Goal: Information Seeking & Learning: Learn about a topic

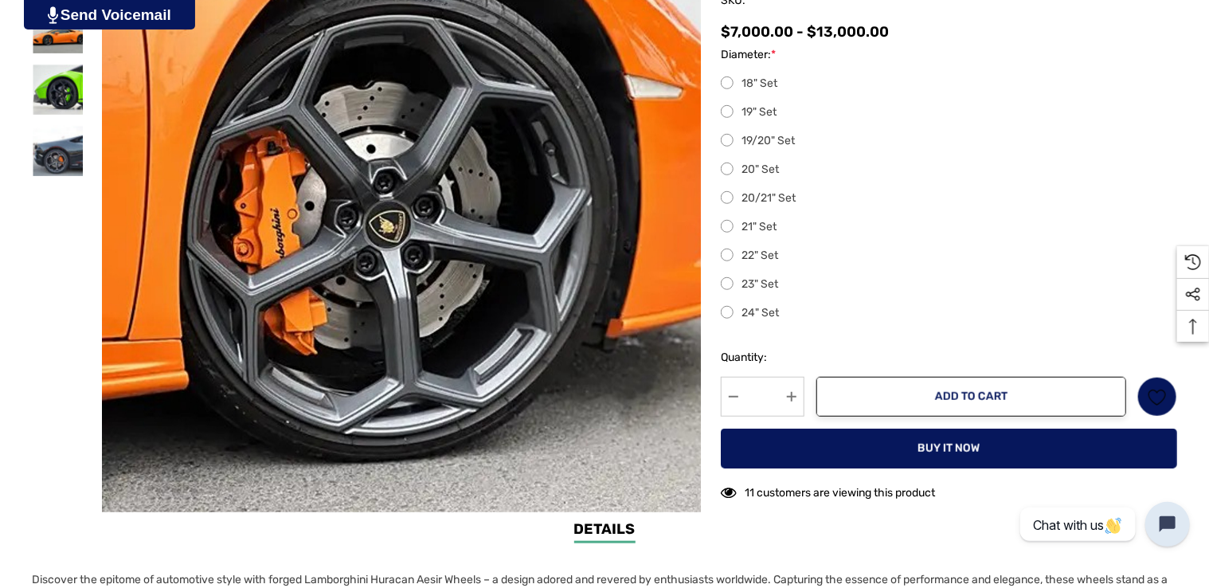
scroll to position [478, 0]
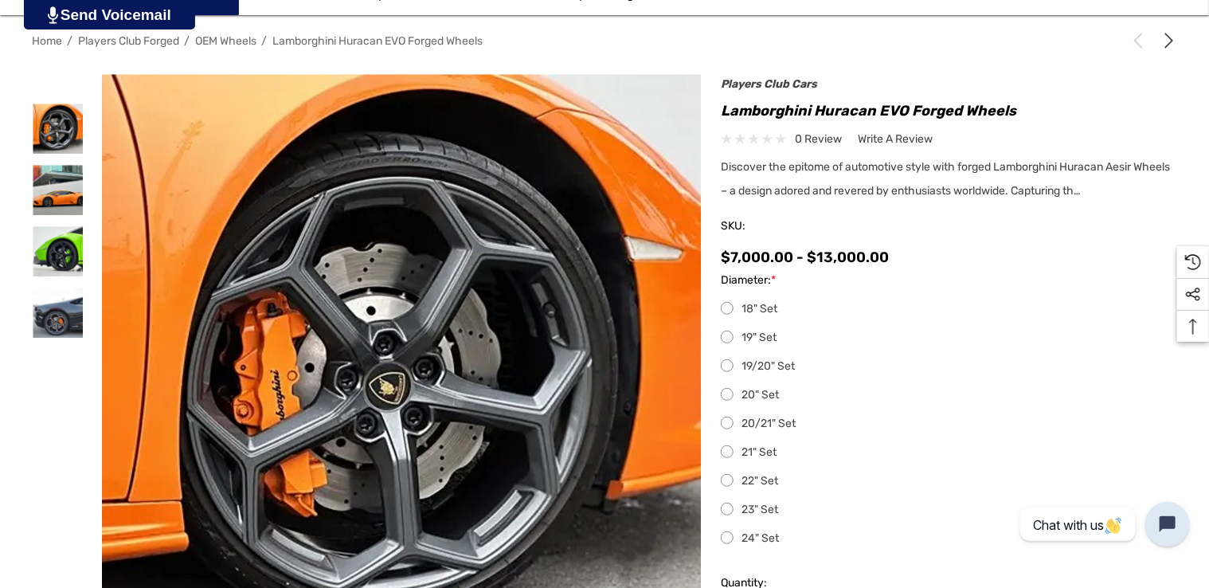
scroll to position [239, 0]
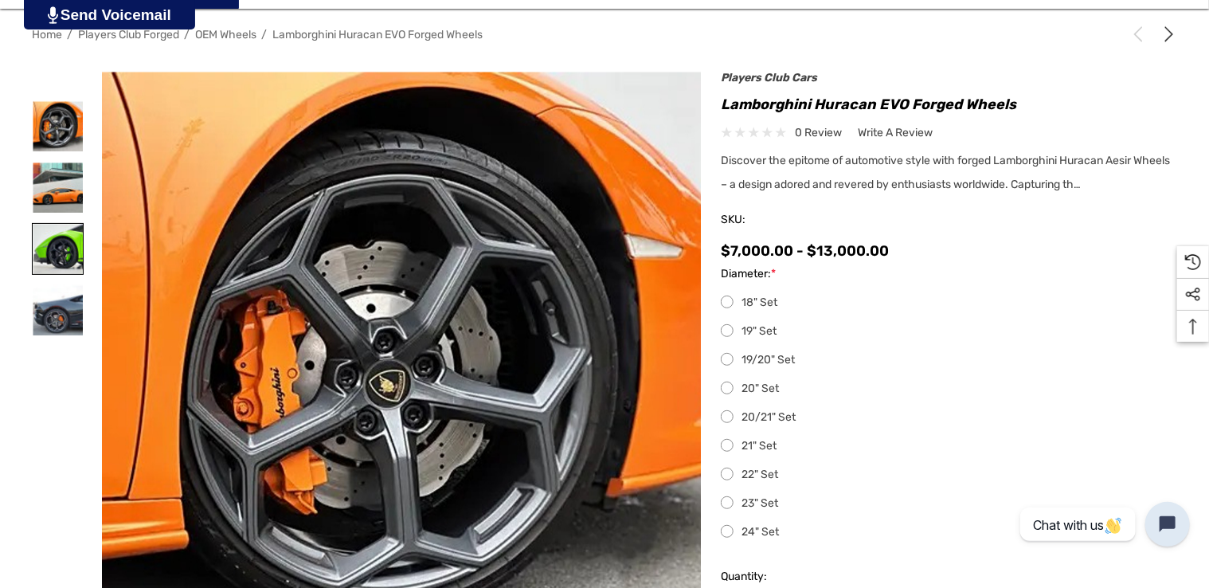
click at [65, 250] on img at bounding box center [58, 249] width 50 height 50
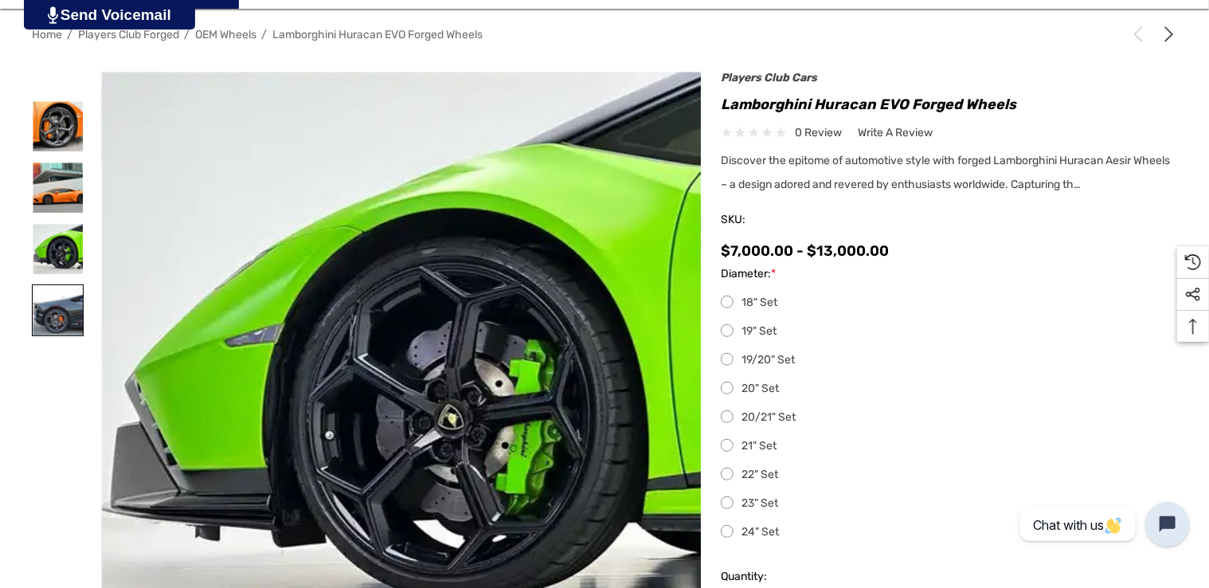
click at [65, 293] on img at bounding box center [58, 310] width 50 height 50
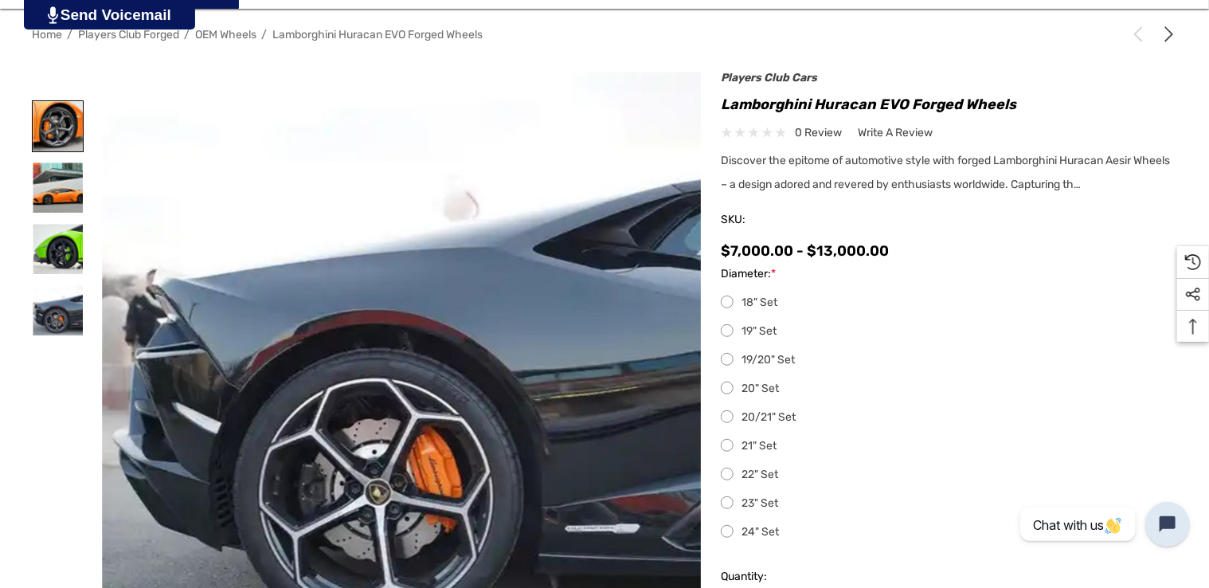
click at [60, 123] on img at bounding box center [58, 126] width 50 height 50
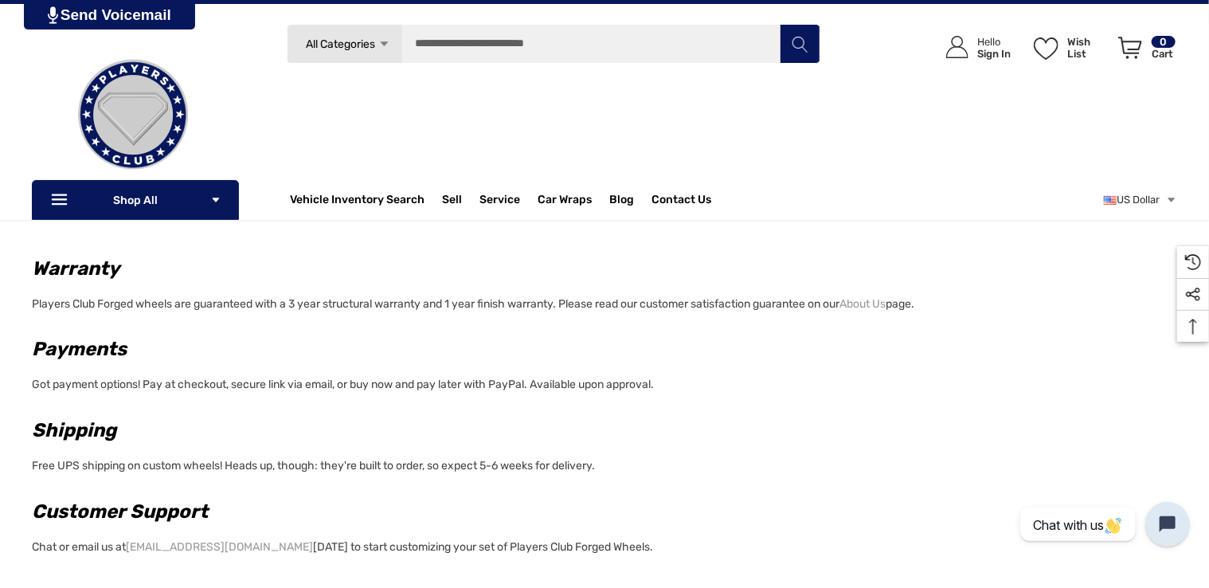
scroll to position [1195, 0]
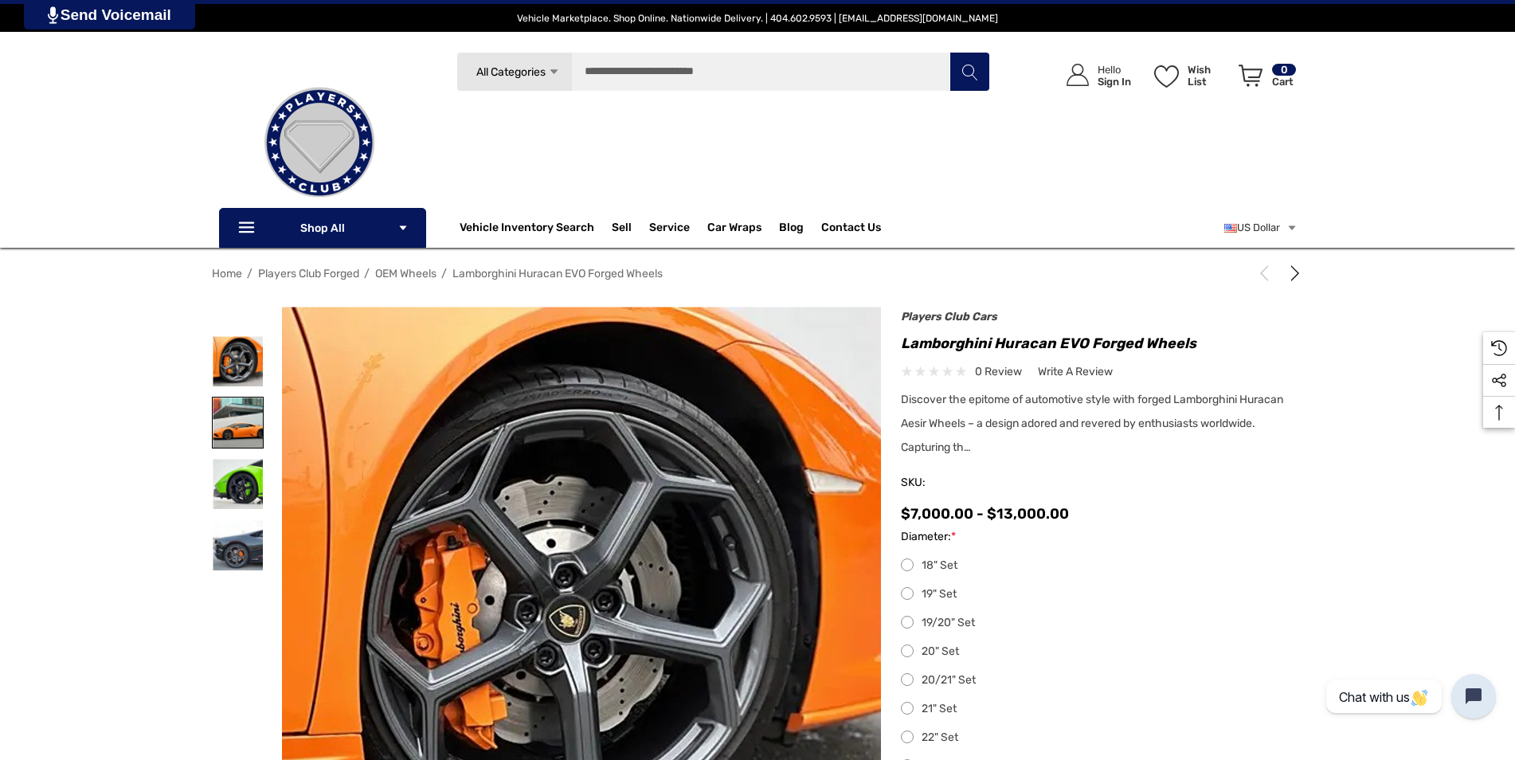
click at [243, 425] on img at bounding box center [238, 422] width 50 height 50
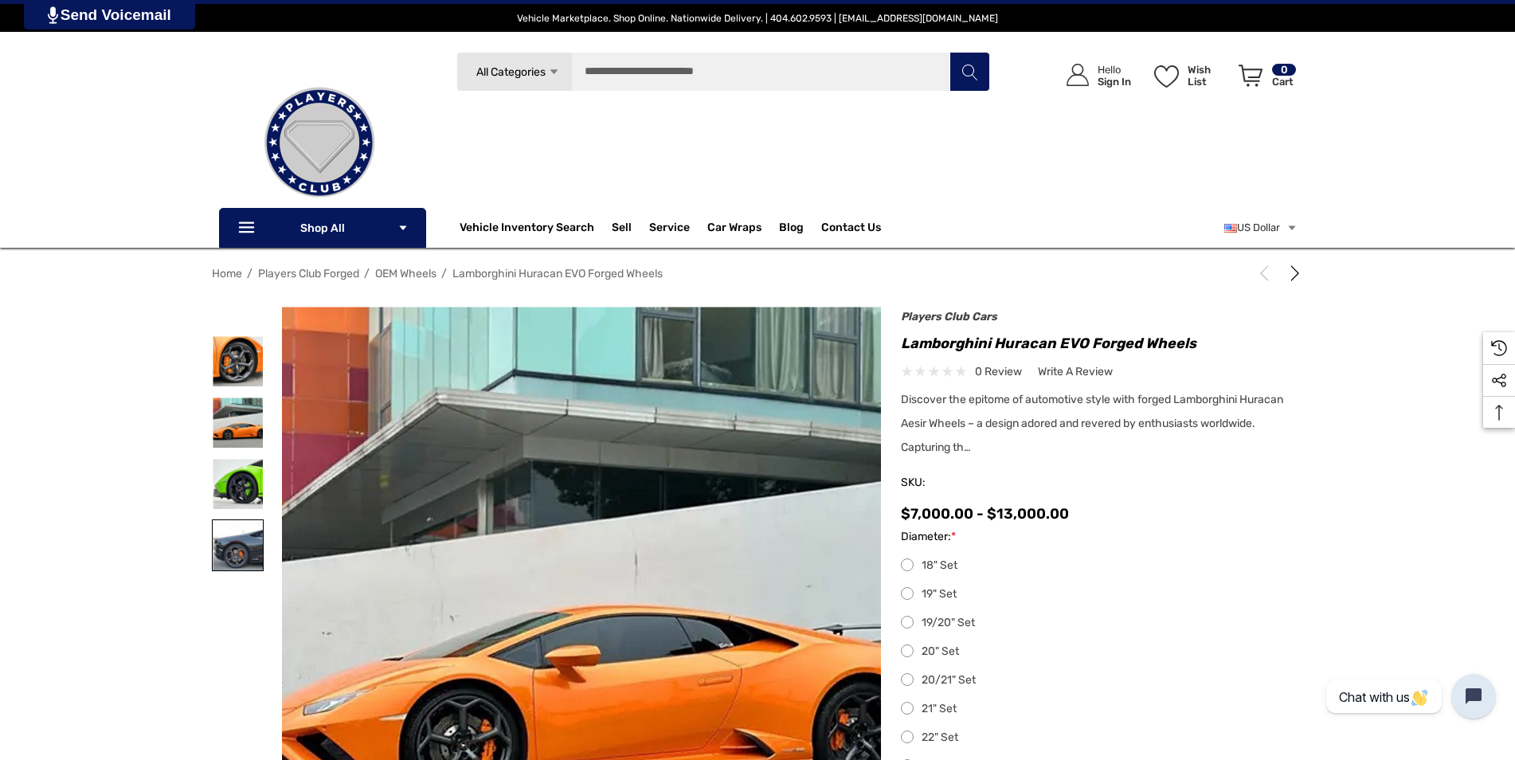
click at [240, 552] on img at bounding box center [238, 545] width 50 height 50
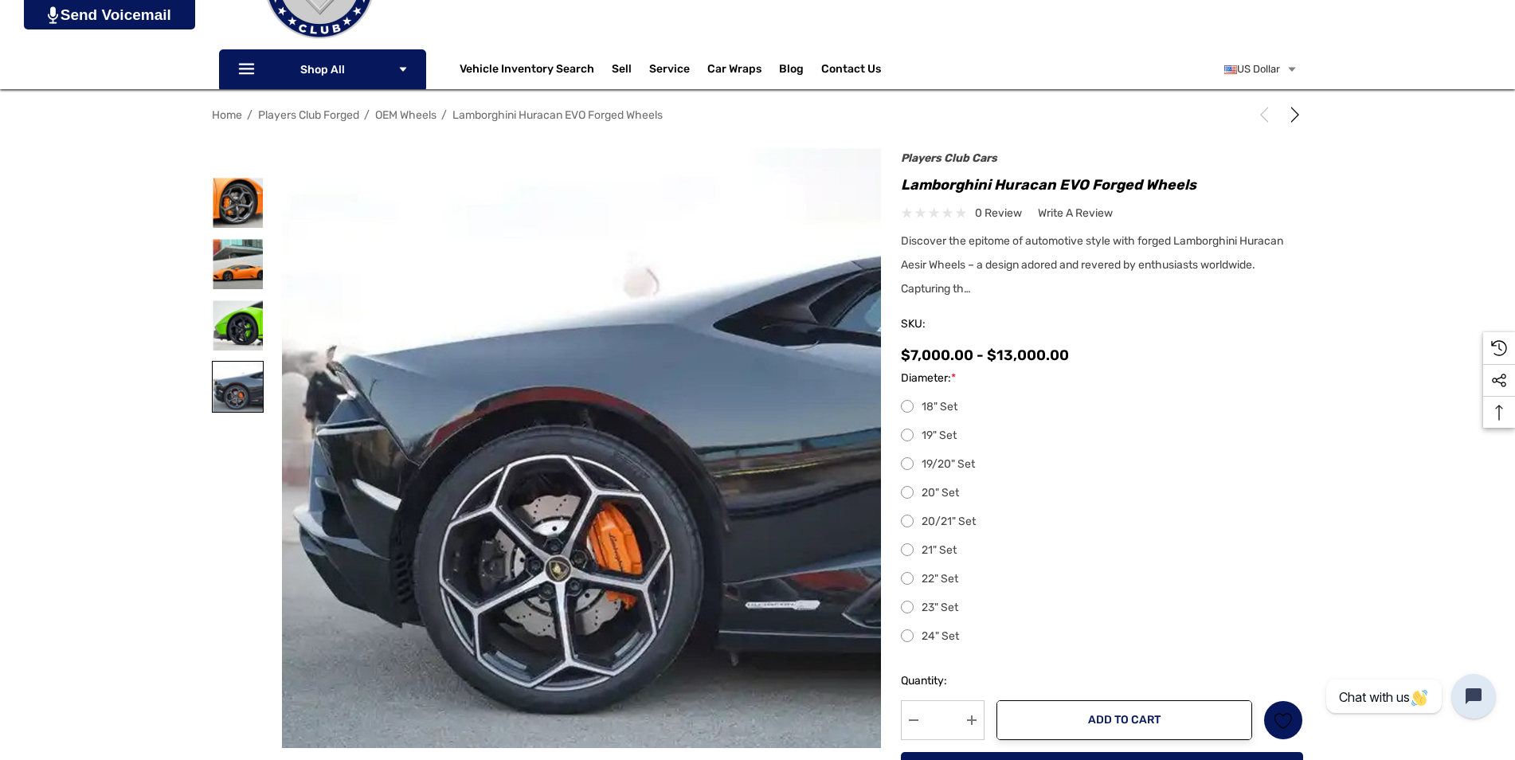
scroll to position [159, 0]
click at [256, 325] on img at bounding box center [238, 325] width 50 height 50
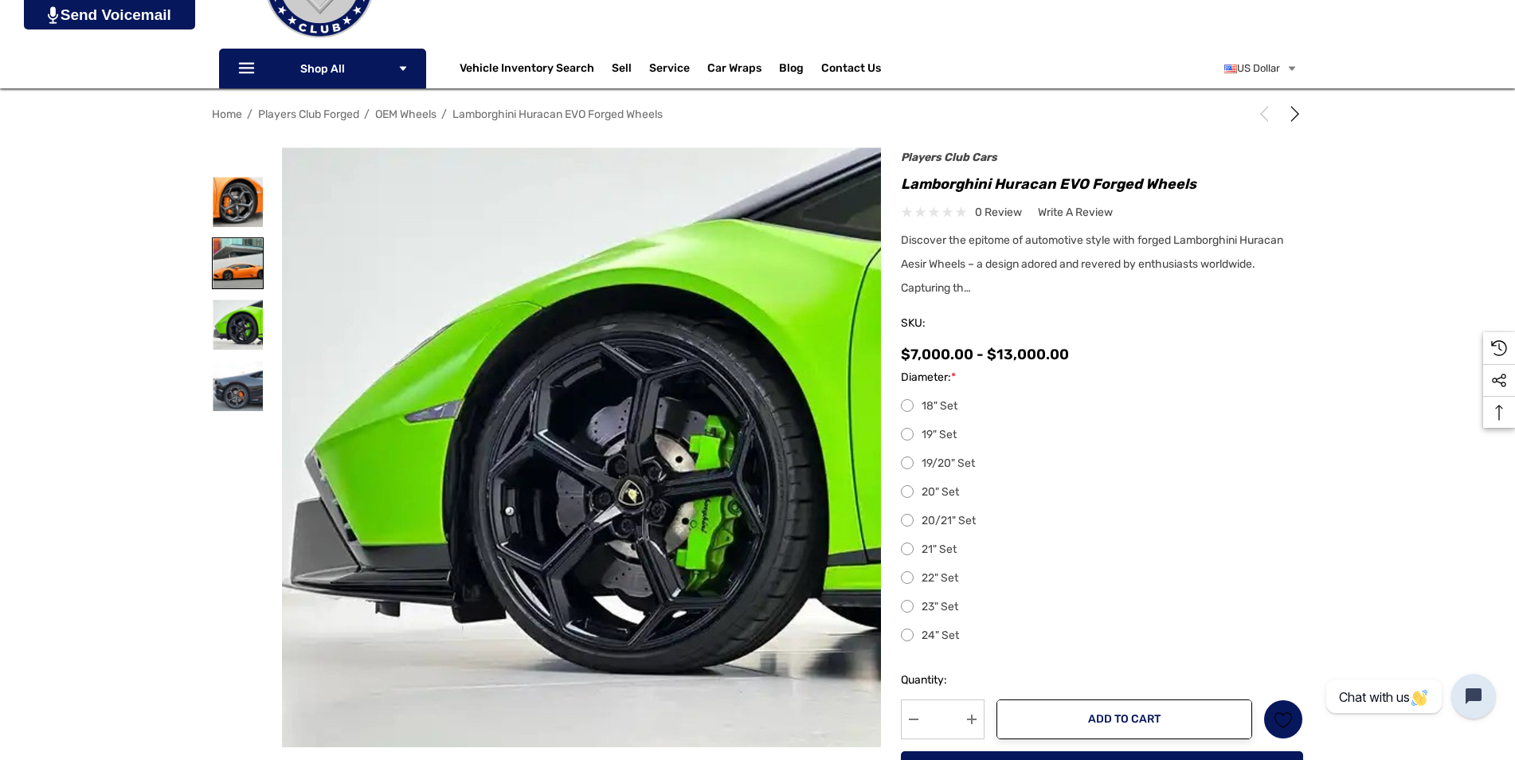
click at [239, 268] on img at bounding box center [238, 263] width 50 height 50
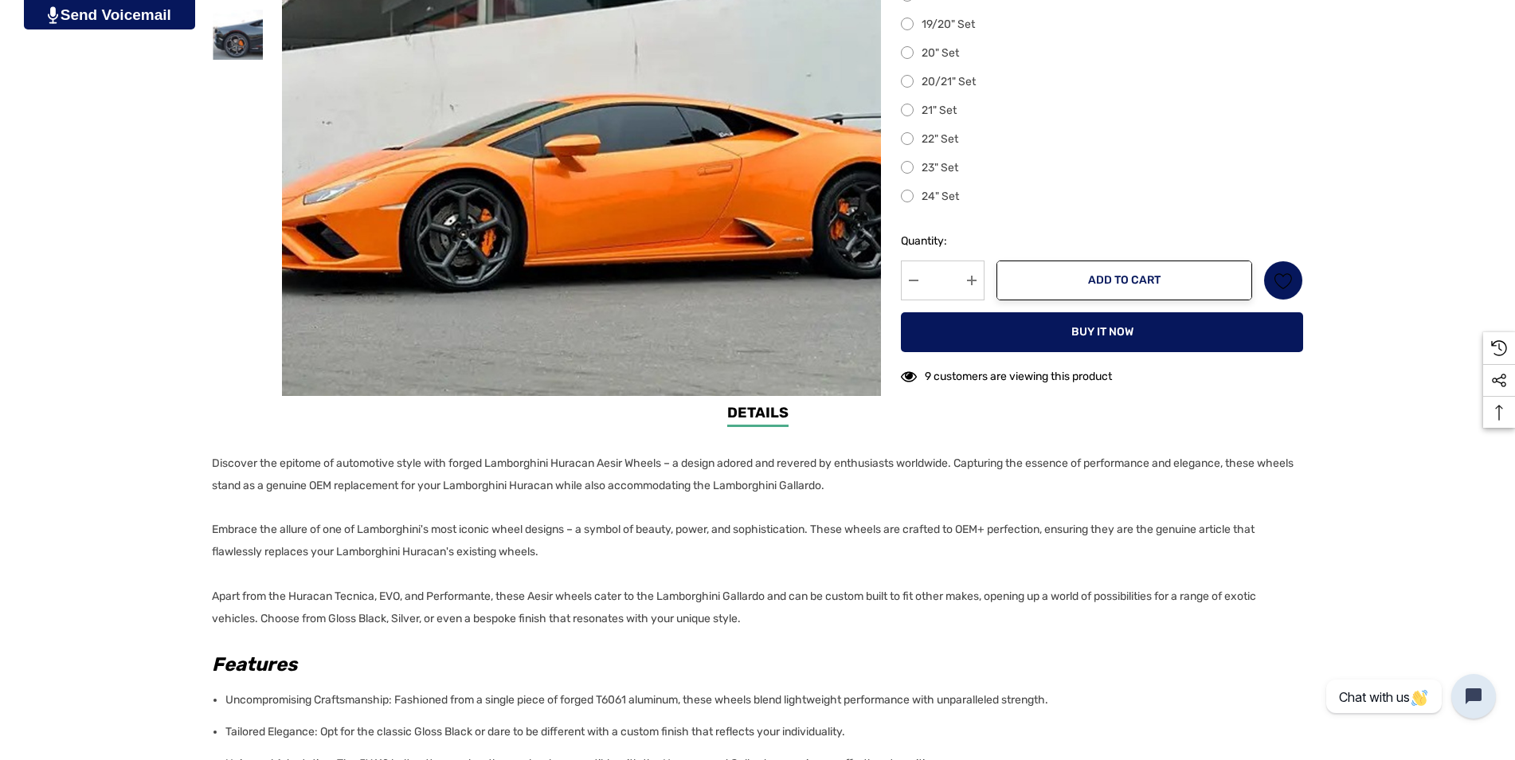
scroll to position [637, 0]
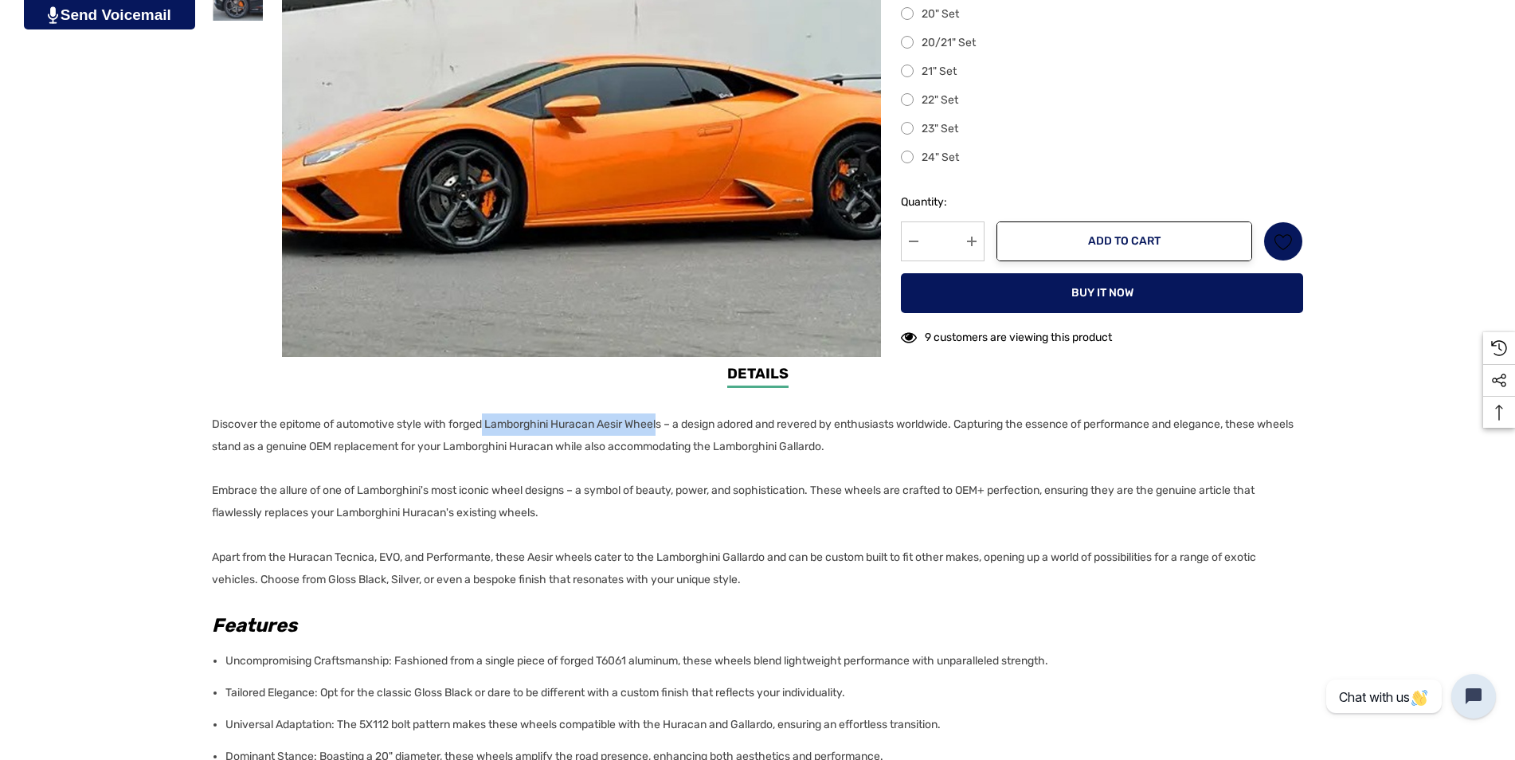
drag, startPoint x: 666, startPoint y: 425, endPoint x: 485, endPoint y: 424, distance: 180.8
click at [485, 424] on p "Discover the epitome of automotive style with forged Lamborghini Huracan Aesir …" at bounding box center [753, 435] width 1082 height 45
drag, startPoint x: 485, startPoint y: 424, endPoint x: 495, endPoint y: 424, distance: 10.4
copy p "Lamborghini Huracan Aesir Wheel"
